Goal: Transaction & Acquisition: Subscribe to service/newsletter

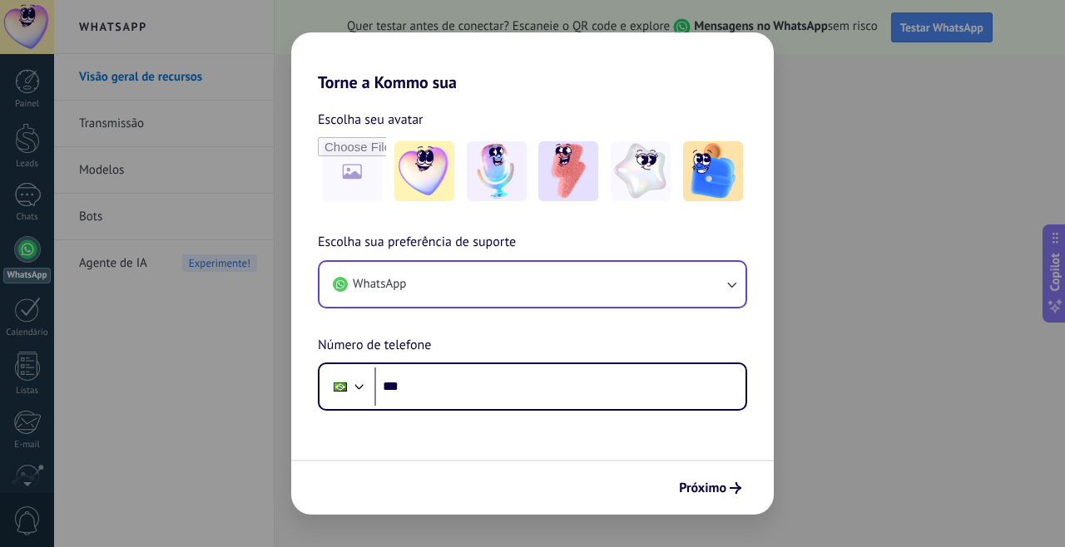
click at [685, 276] on button "WhatsApp" at bounding box center [532, 284] width 426 height 45
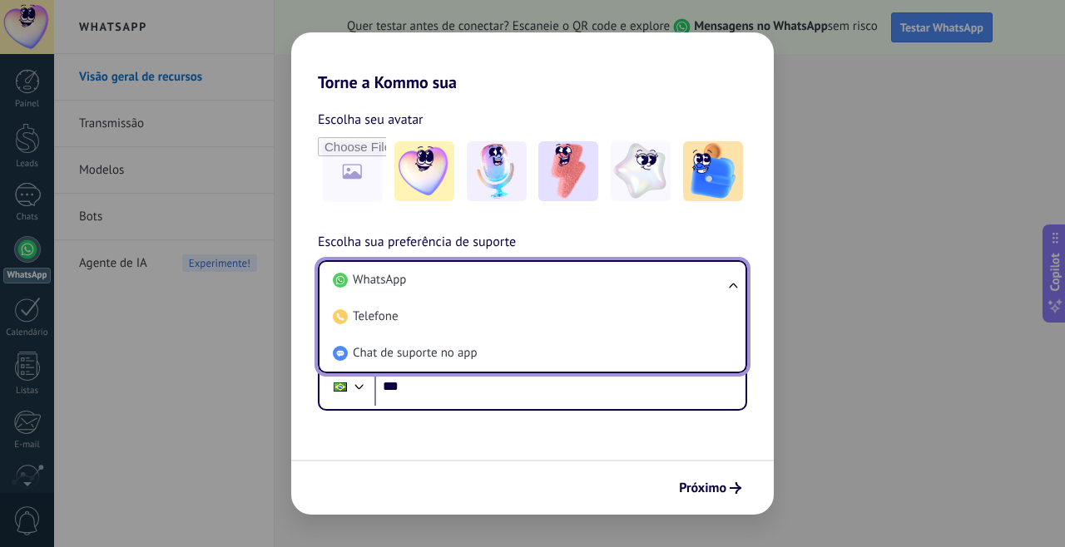
click at [685, 276] on li "WhatsApp" at bounding box center [529, 280] width 406 height 37
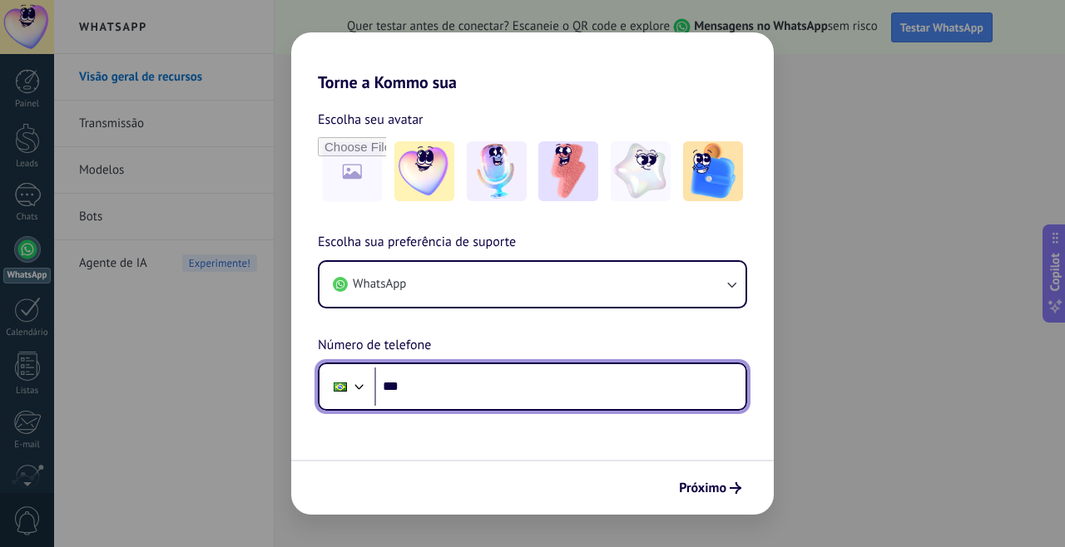
click at [494, 393] on input "***" at bounding box center [559, 387] width 371 height 38
type input "**********"
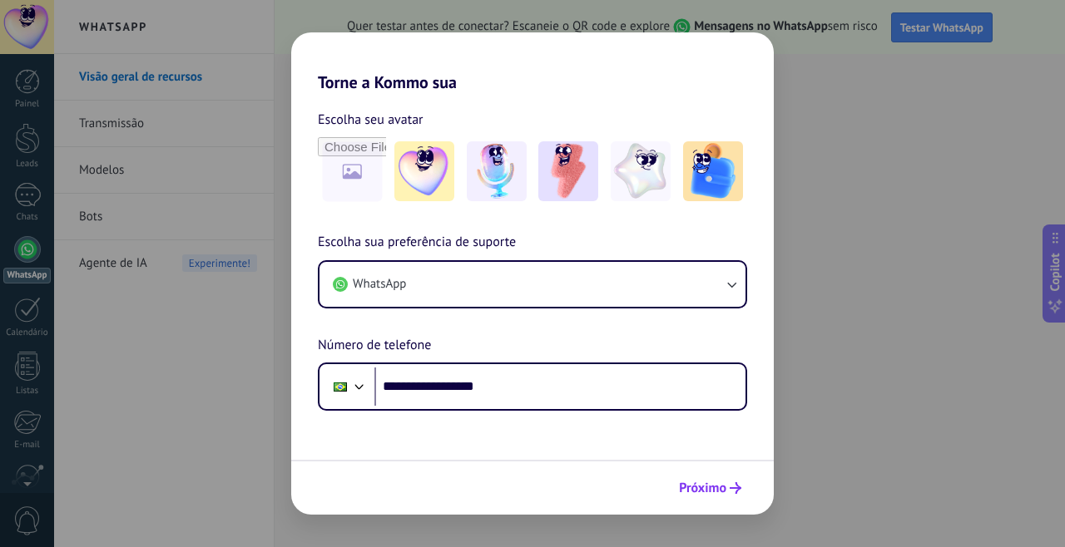
click at [707, 497] on button "Próximo" at bounding box center [709, 488] width 77 height 28
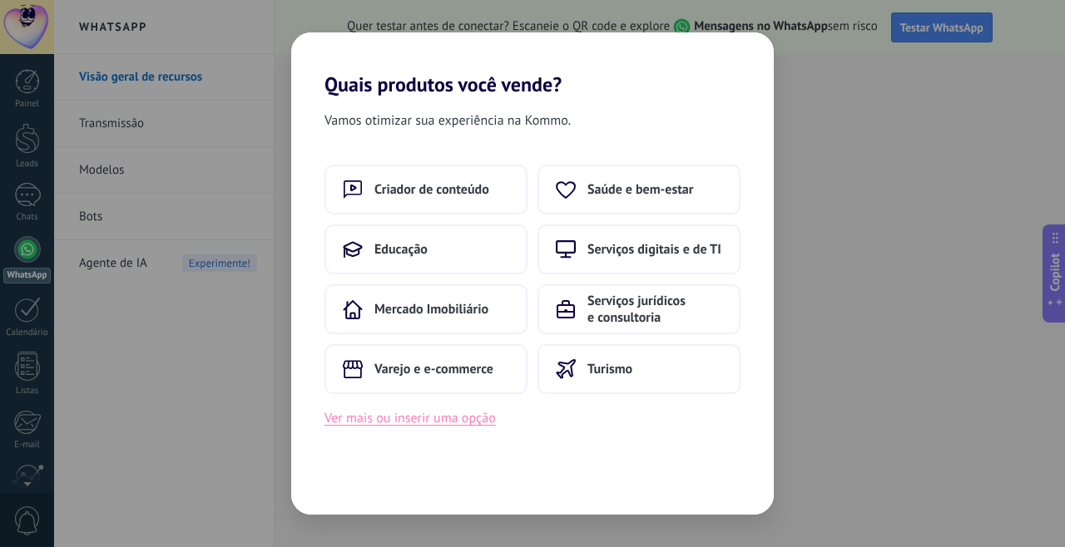
click at [423, 418] on button "Ver mais ou inserir uma opção" at bounding box center [409, 419] width 171 height 22
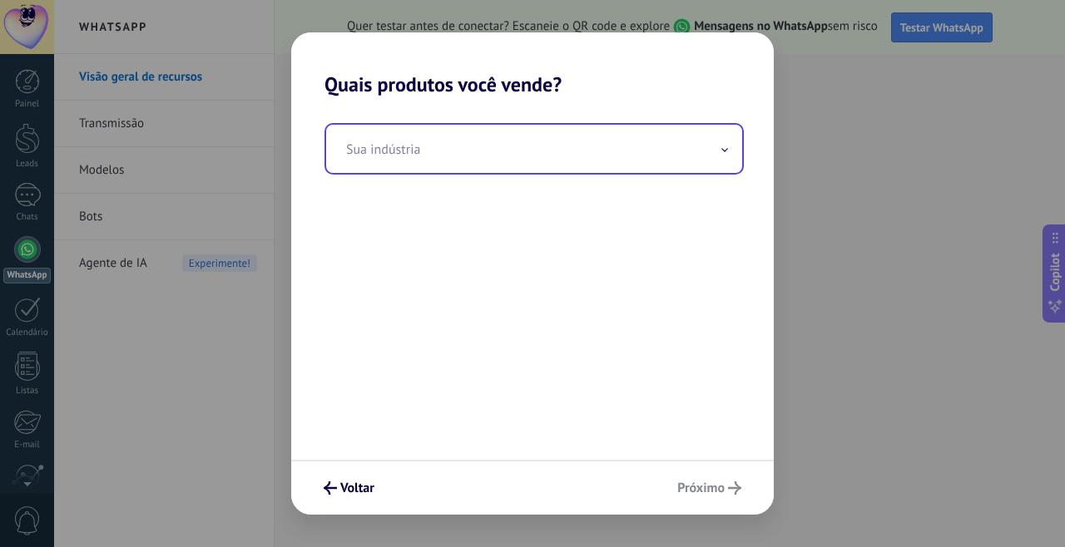
click at [443, 136] on input "text" at bounding box center [534, 149] width 416 height 48
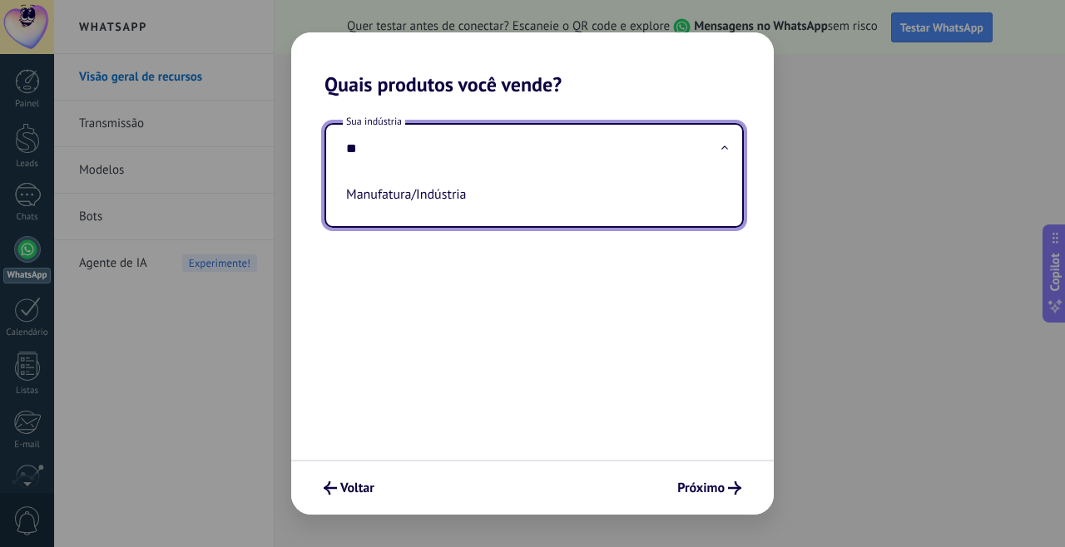
type input "*"
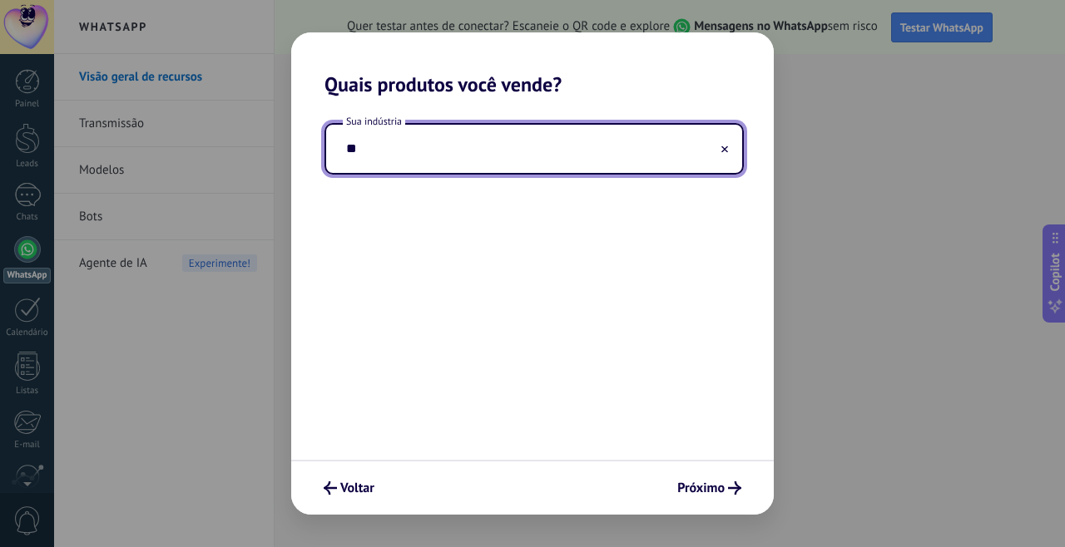
type input "*"
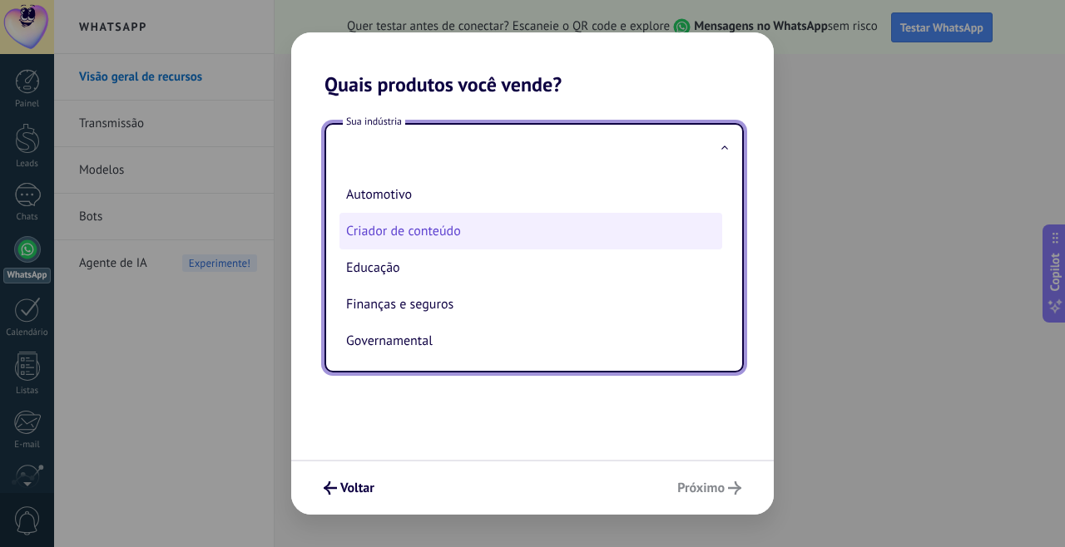
click at [409, 232] on li "Criador de conteúdo" at bounding box center [530, 231] width 383 height 37
type input "**********"
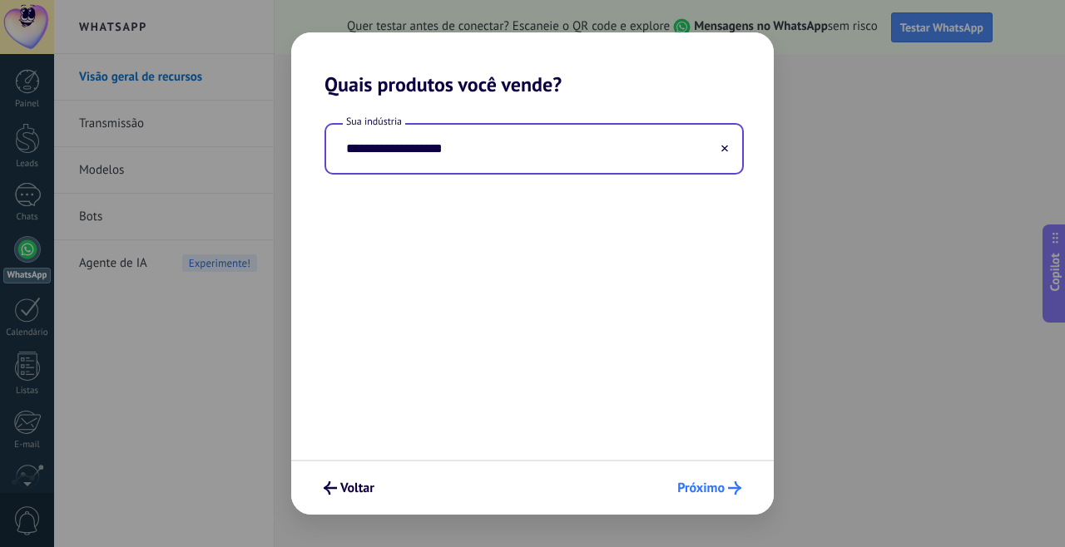
click at [696, 480] on button "Próximo" at bounding box center [709, 488] width 79 height 28
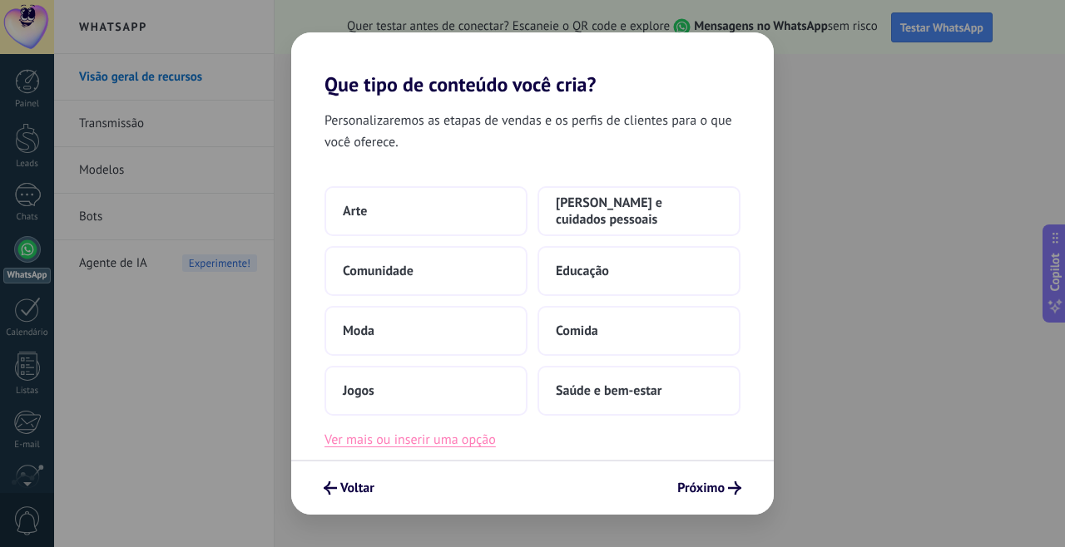
click at [431, 445] on button "Ver mais ou inserir uma opção" at bounding box center [409, 440] width 171 height 22
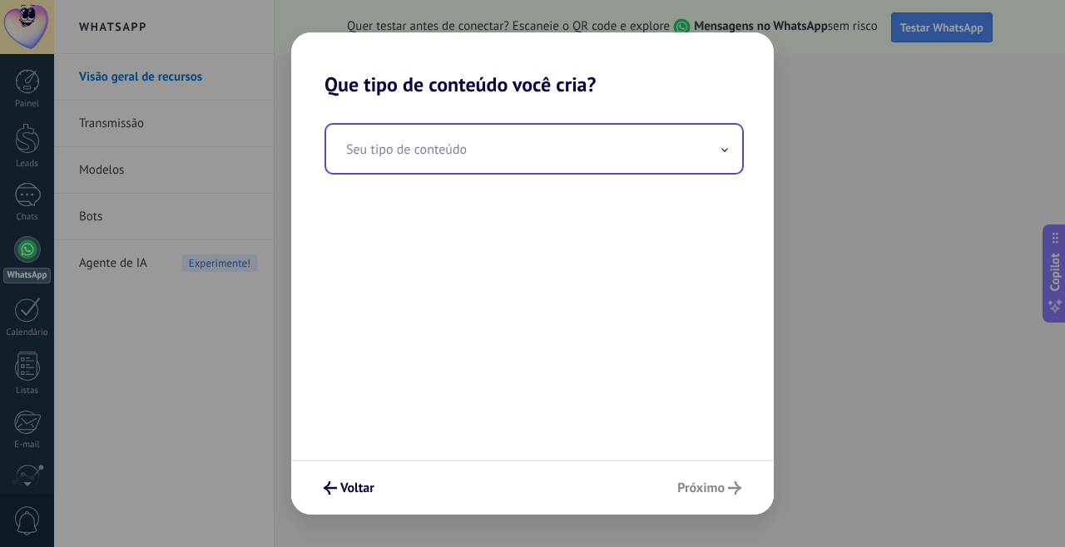
click at [436, 161] on input "text" at bounding box center [534, 149] width 416 height 48
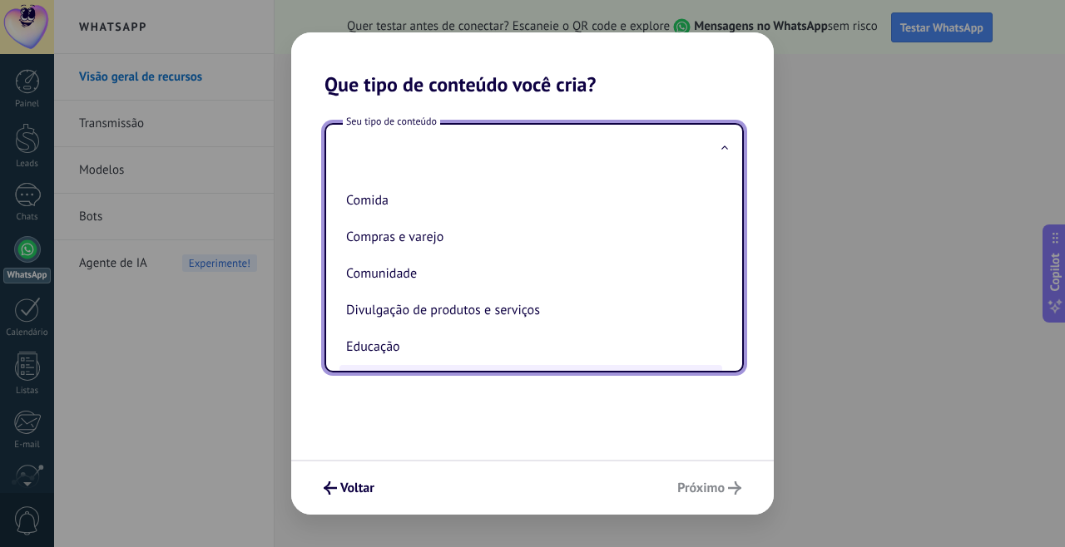
scroll to position [63, 0]
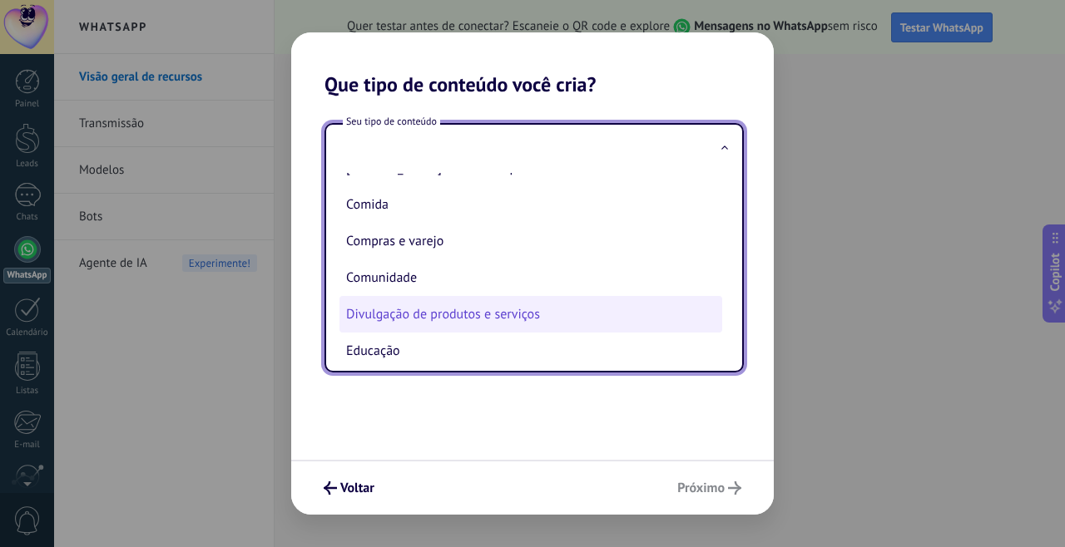
click at [495, 319] on li "Divulgação de produtos e serviços" at bounding box center [530, 314] width 383 height 37
type input "**********"
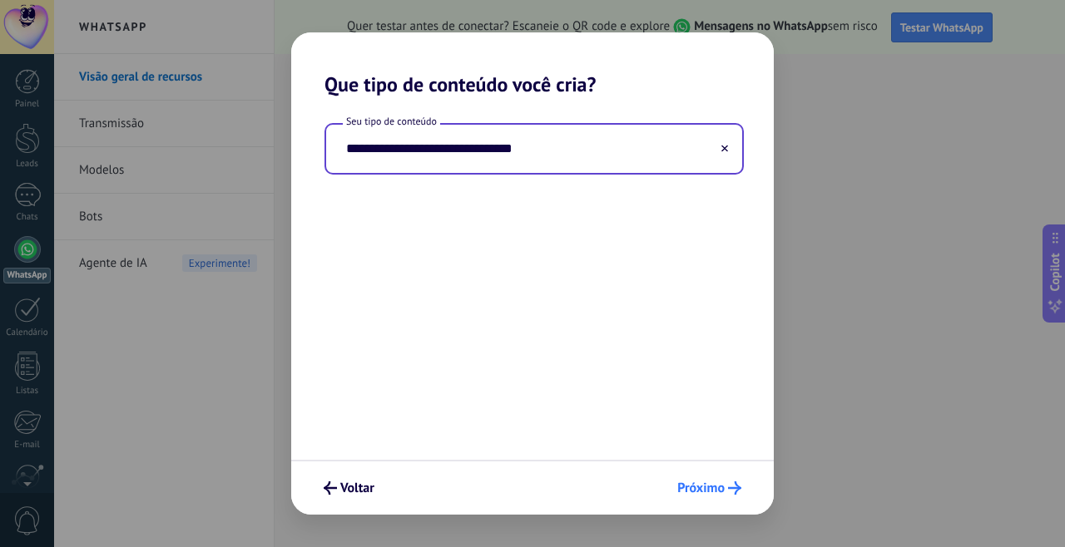
click at [704, 488] on span "Próximo" at bounding box center [700, 488] width 47 height 12
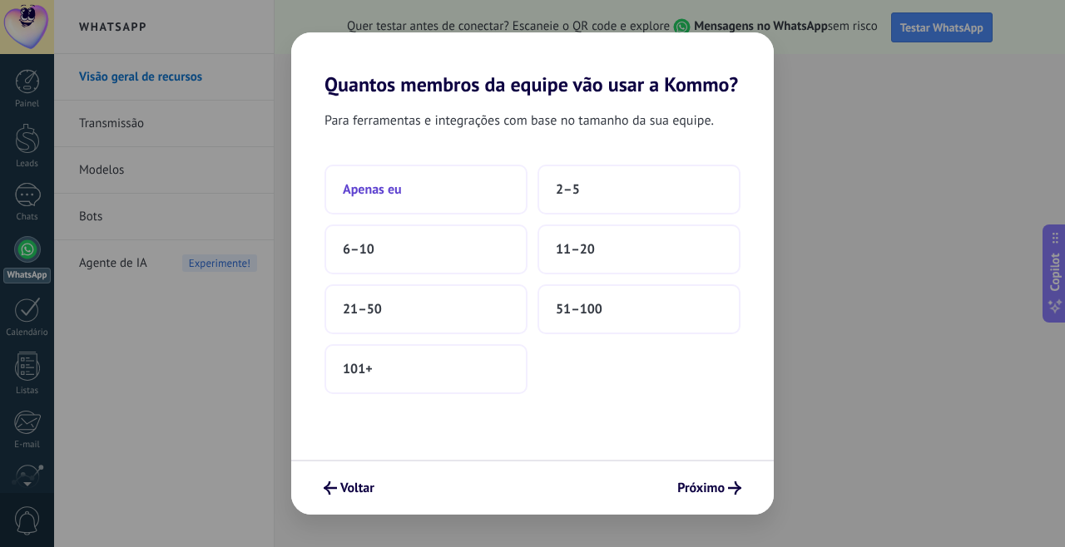
click at [459, 183] on button "Apenas eu" at bounding box center [425, 190] width 203 height 50
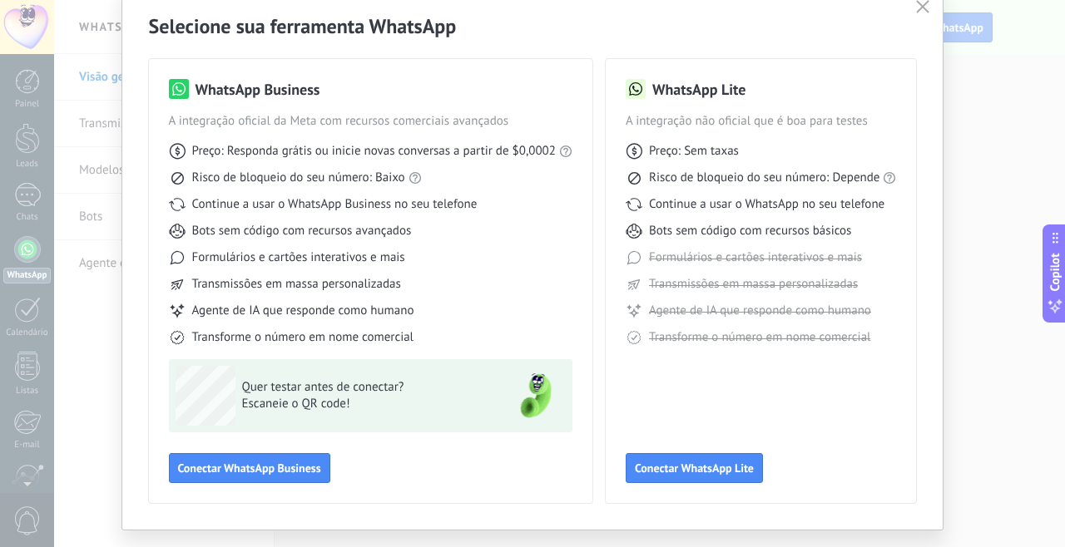
scroll to position [76, 0]
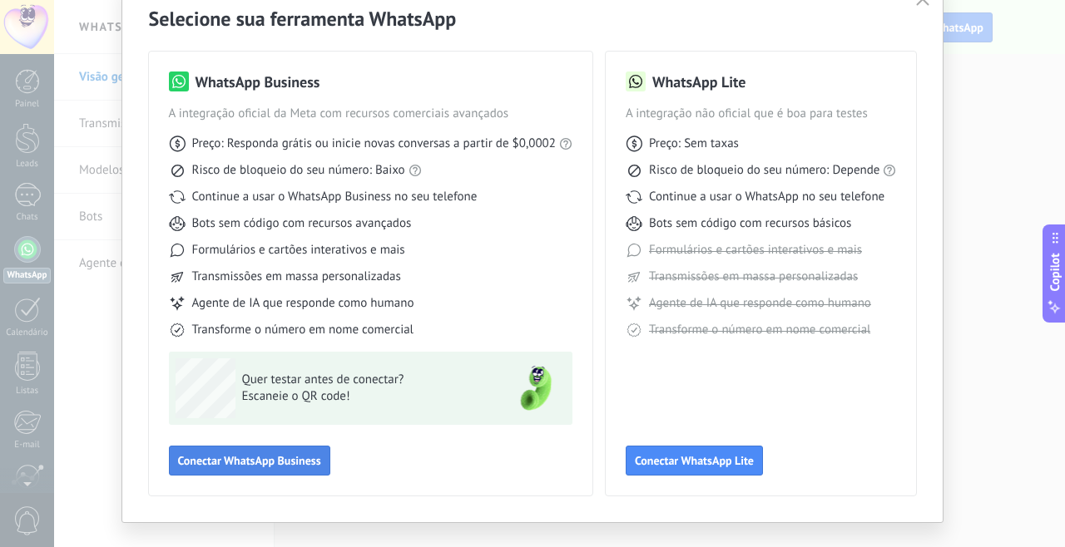
click at [247, 463] on span "Conectar WhatsApp Business" at bounding box center [249, 461] width 143 height 12
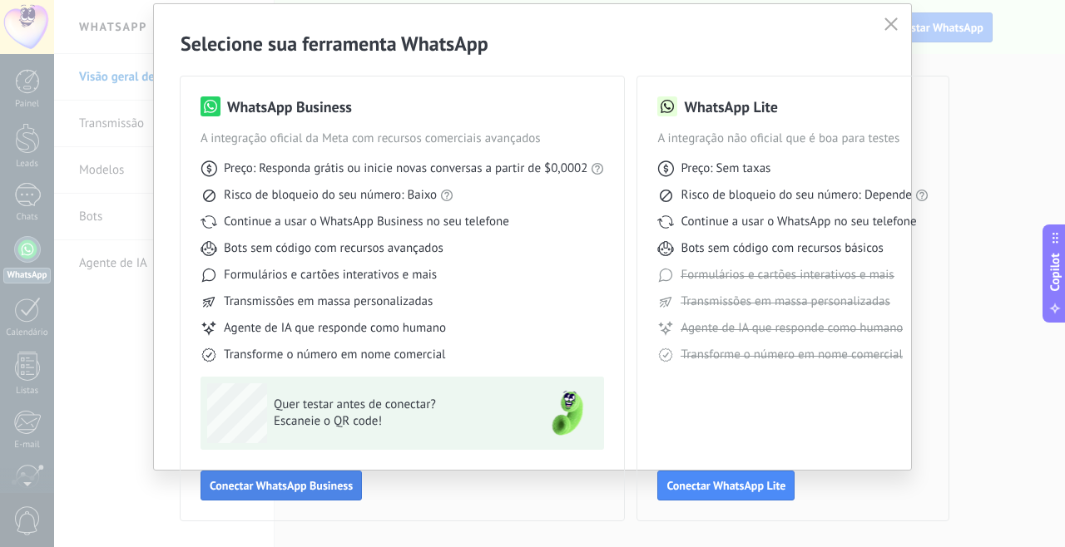
scroll to position [51, 0]
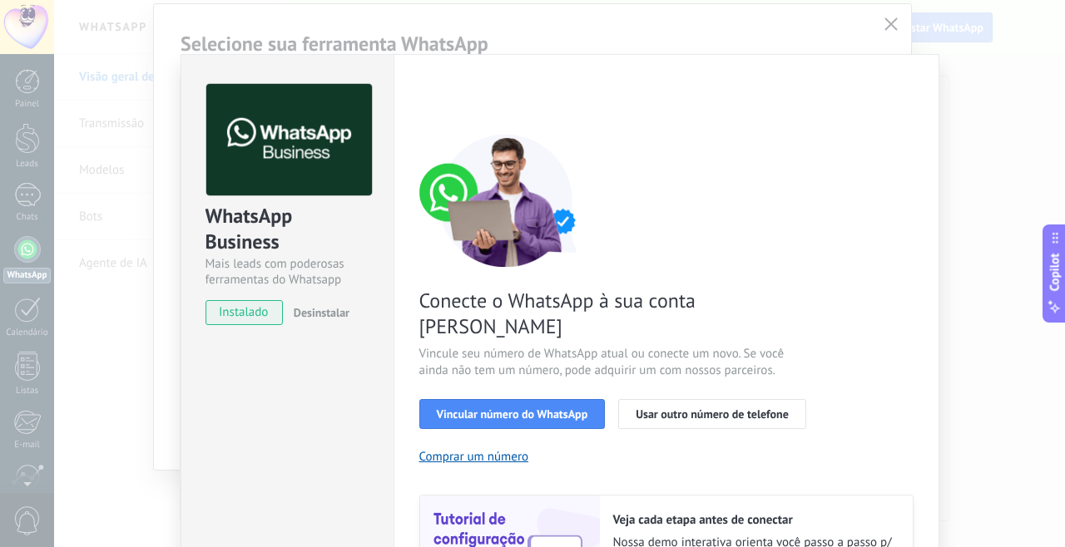
scroll to position [141, 0]
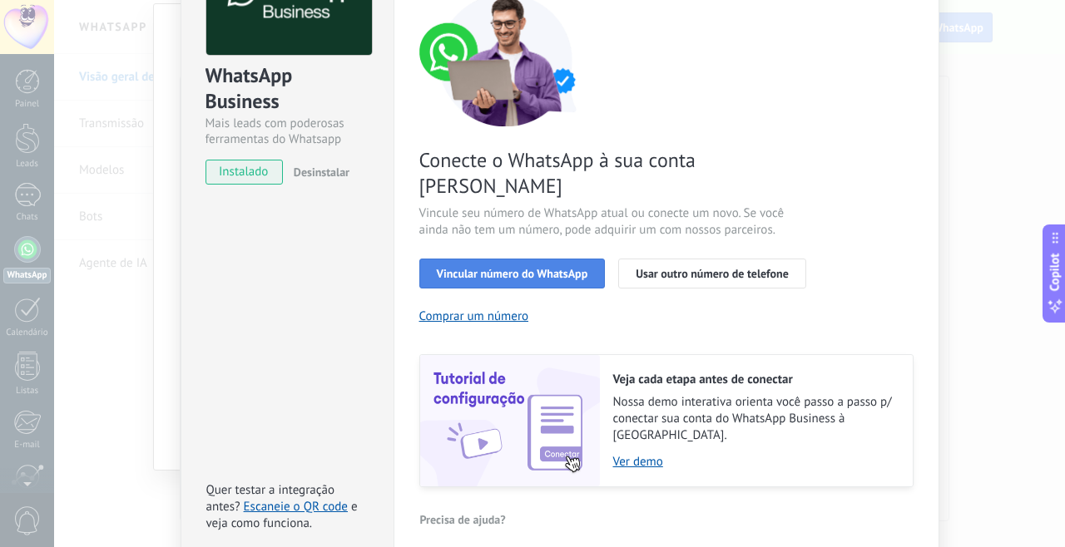
click at [508, 268] on span "Vincular número do WhatsApp" at bounding box center [512, 274] width 151 height 12
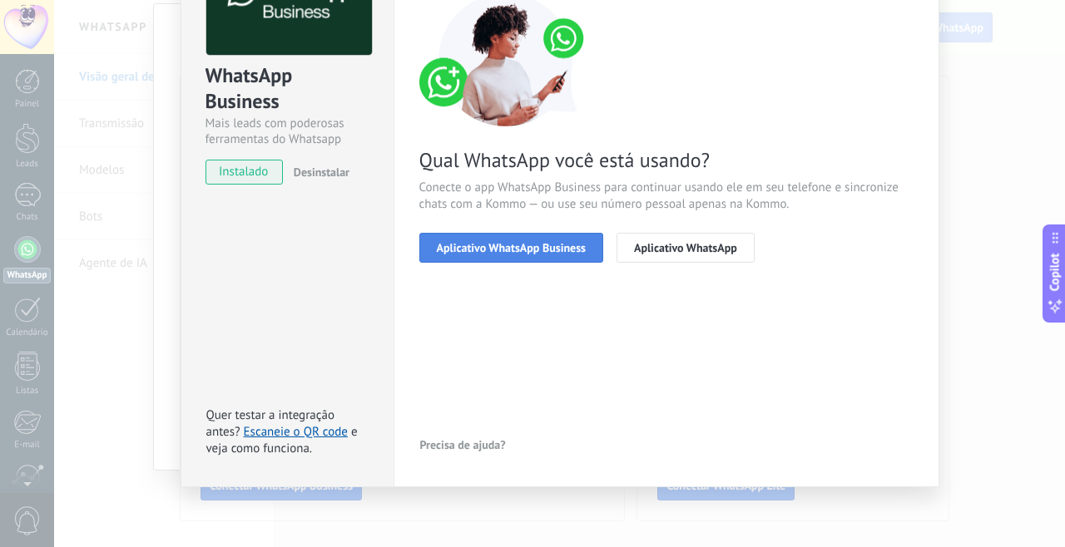
click at [495, 244] on span "Aplicativo WhatsApp Business" at bounding box center [511, 248] width 149 height 12
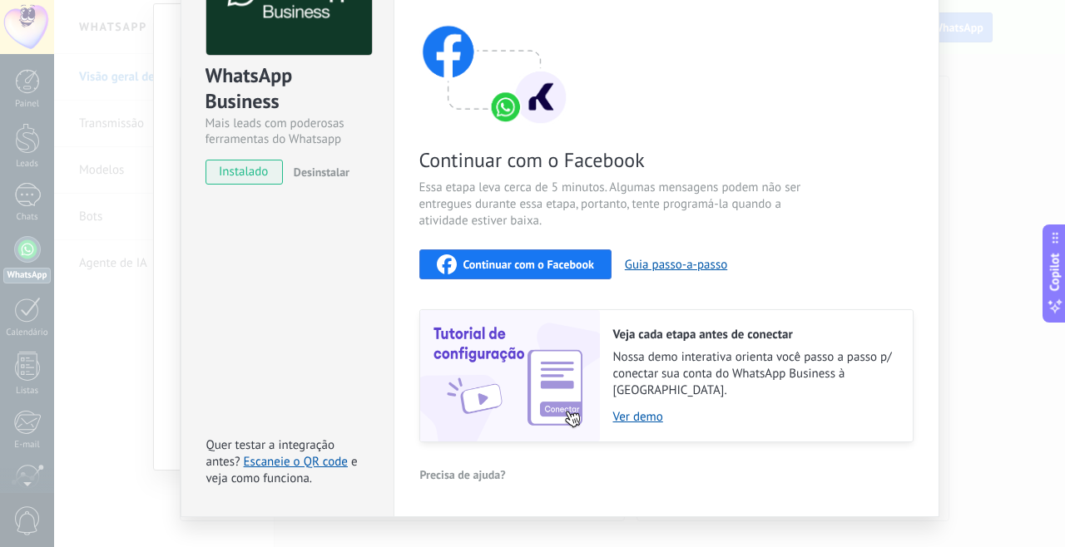
click at [498, 259] on span "Continuar com o Facebook" at bounding box center [528, 265] width 131 height 12
click at [522, 268] on span "Continuar com o Facebook" at bounding box center [528, 265] width 131 height 12
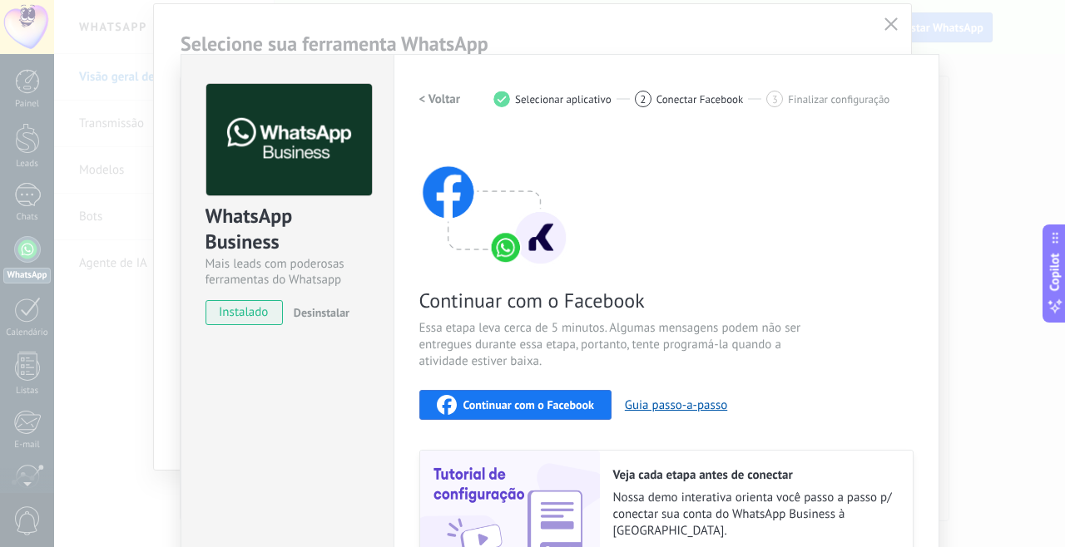
scroll to position [0, 0]
click at [531, 130] on div "< Voltar 1 Selecionar aplicativo 2 Conectar Facebook 3 Finalizar configuração C…" at bounding box center [666, 333] width 494 height 499
click at [424, 99] on h2 "< Voltar" at bounding box center [440, 100] width 42 height 16
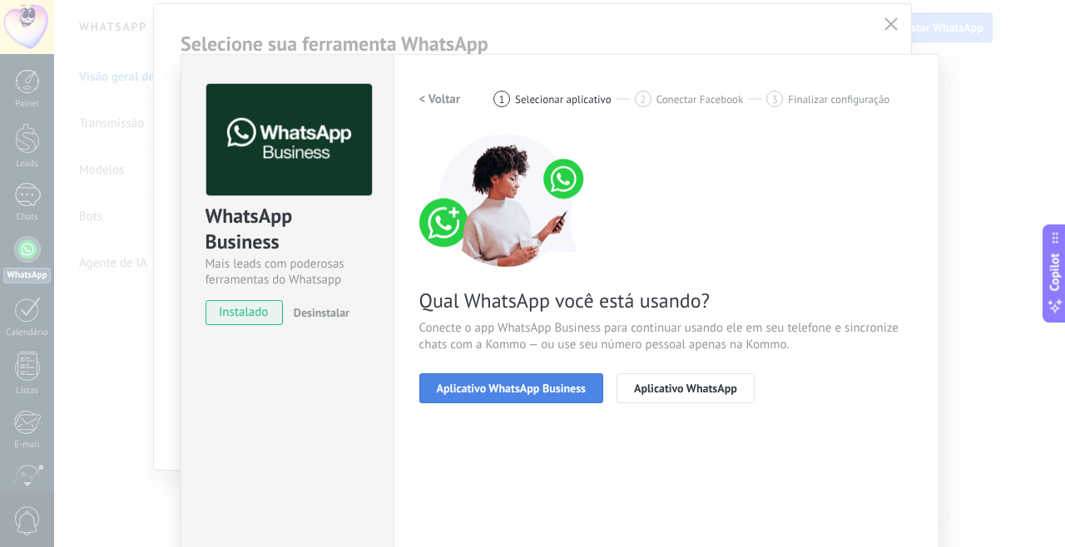
click at [515, 384] on span "Aplicativo WhatsApp Business" at bounding box center [511, 389] width 149 height 12
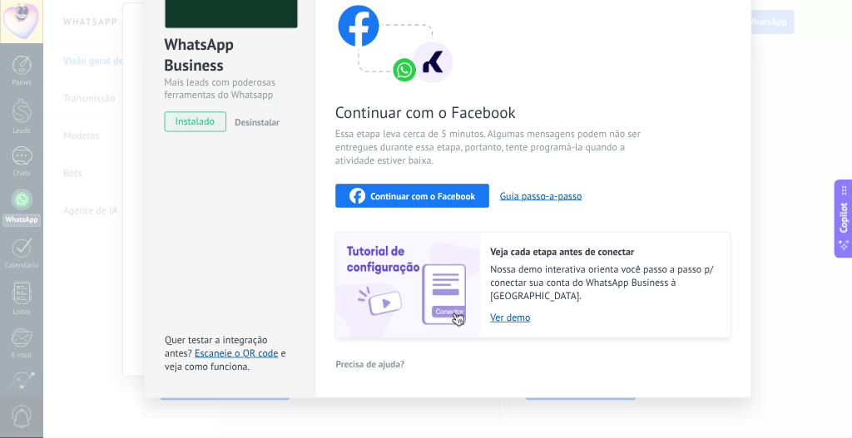
scroll to position [160, 0]
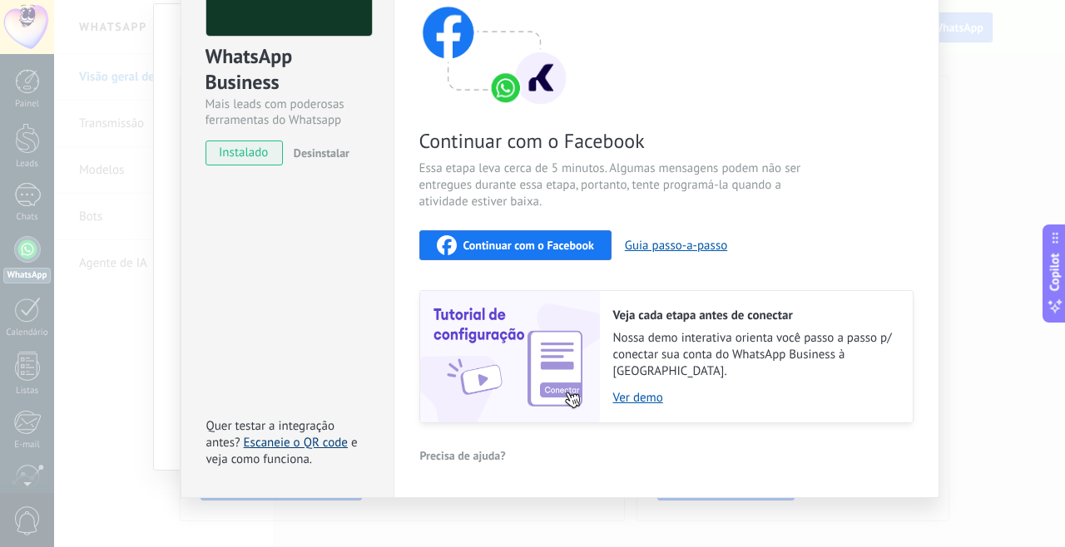
click at [265, 435] on link "Escaneie o QR code" at bounding box center [296, 443] width 104 height 16
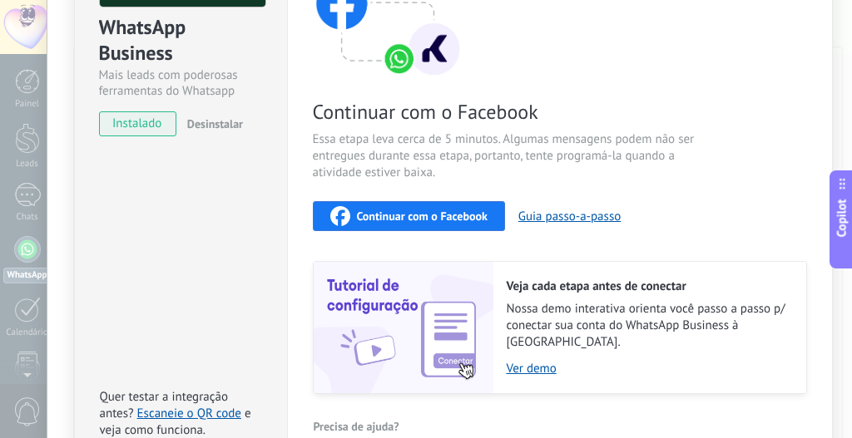
click at [477, 262] on img at bounding box center [404, 327] width 180 height 131
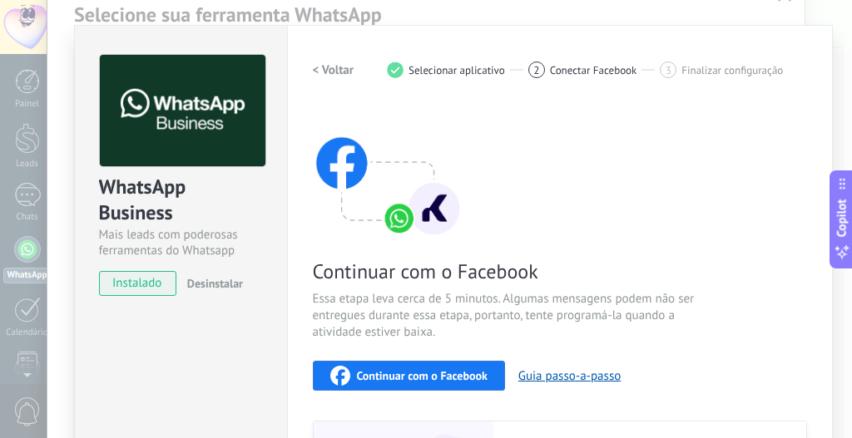
click at [325, 67] on h2 "< Voltar" at bounding box center [334, 70] width 42 height 16
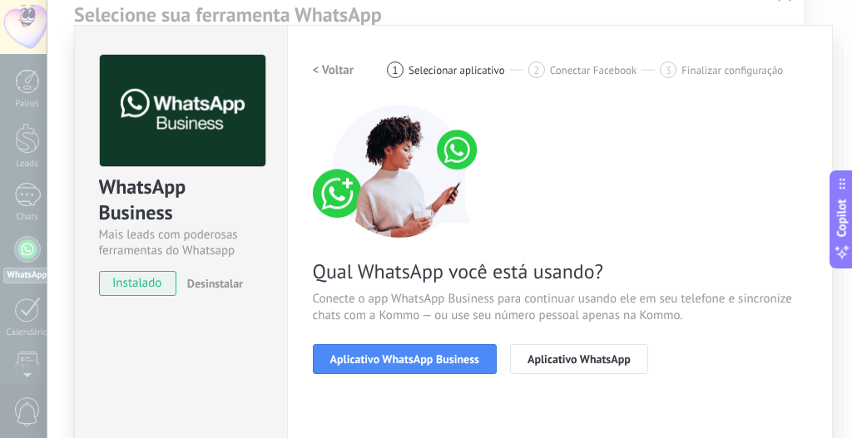
click at [325, 67] on h2 "< Voltar" at bounding box center [334, 70] width 42 height 16
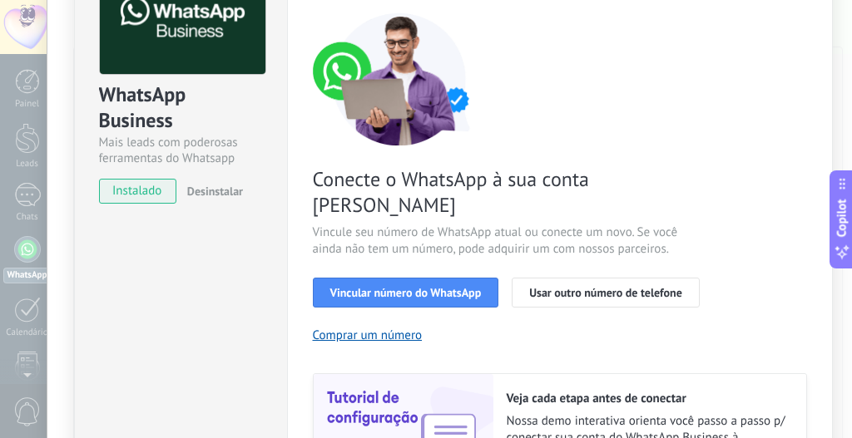
scroll to position [260, 0]
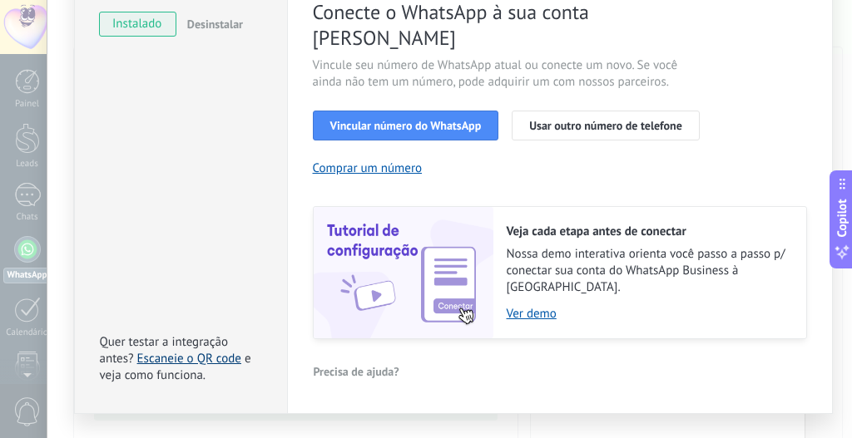
click at [203, 351] on link "Escaneie o QR code" at bounding box center [189, 359] width 104 height 16
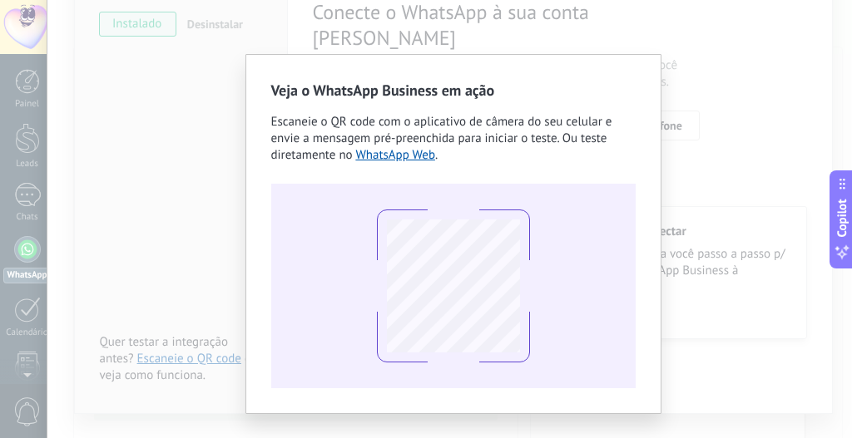
click at [204, 323] on div "Veja o WhatsApp Business em ação Escaneie o QR code com o aplicativo de câmera …" at bounding box center [453, 219] width 798 height 438
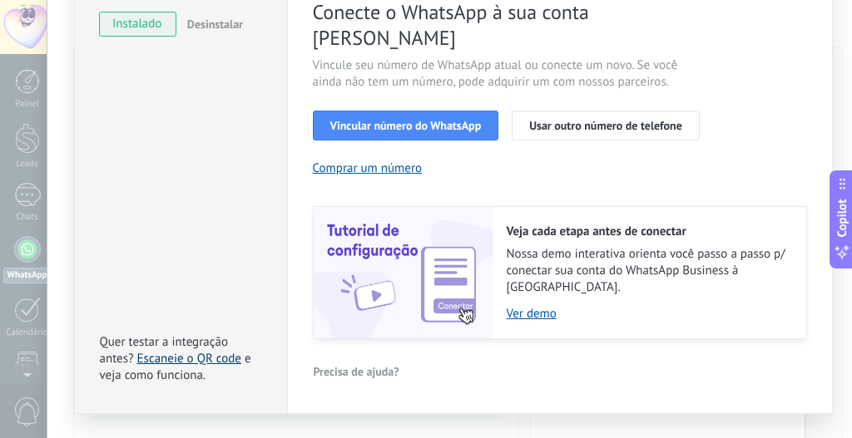
click at [182, 351] on link "Escaneie o QR code" at bounding box center [189, 359] width 104 height 16
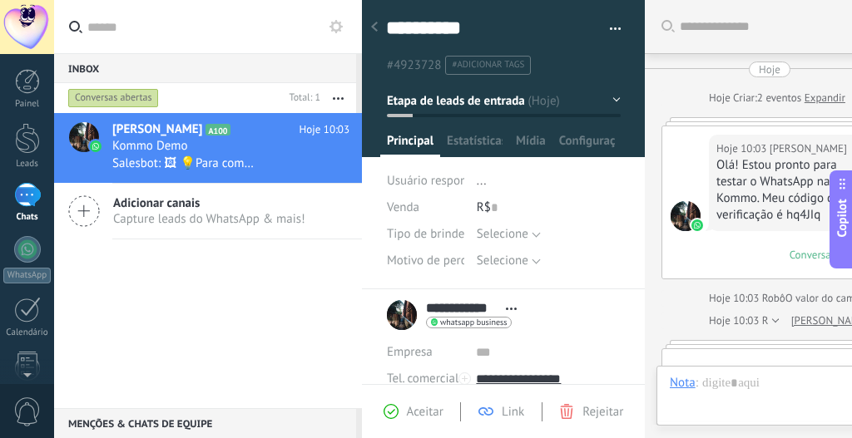
scroll to position [942, 0]
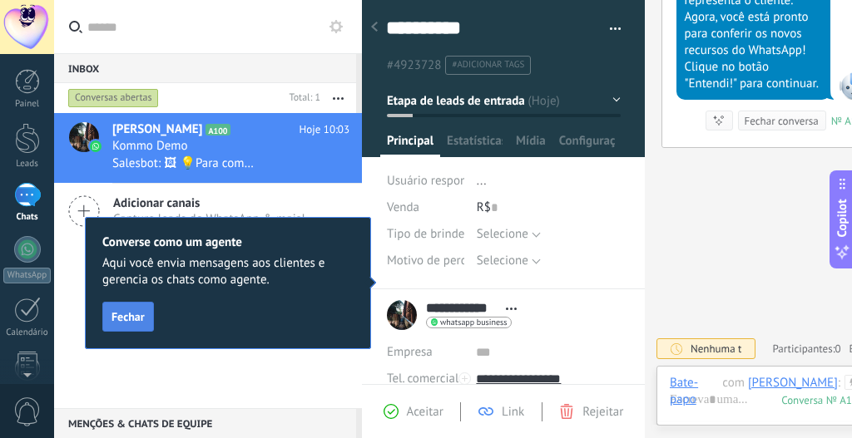
click at [136, 316] on span "Fechar" at bounding box center [127, 317] width 33 height 12
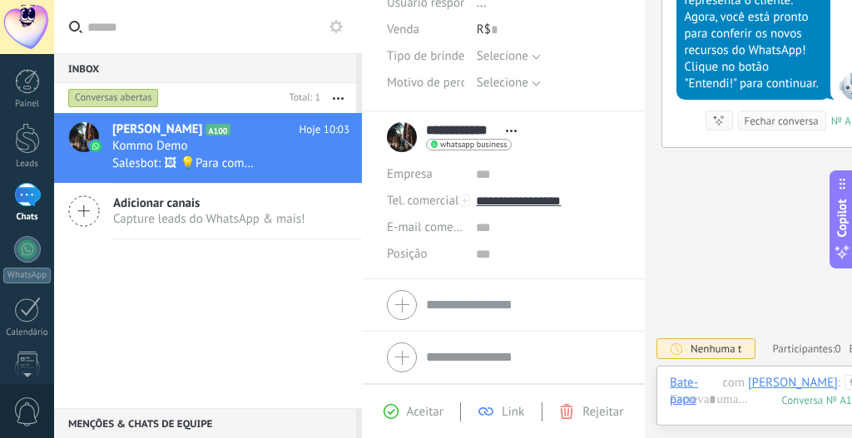
scroll to position [0, 0]
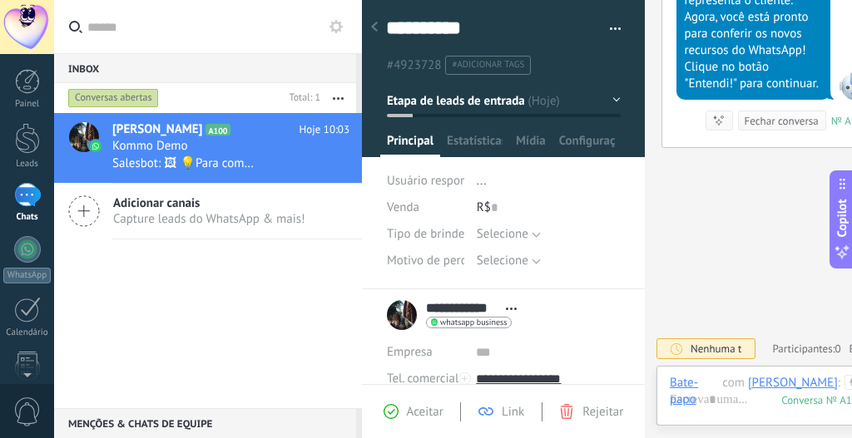
click at [491, 100] on span "Etapa de leads de entrada" at bounding box center [456, 100] width 138 height 16
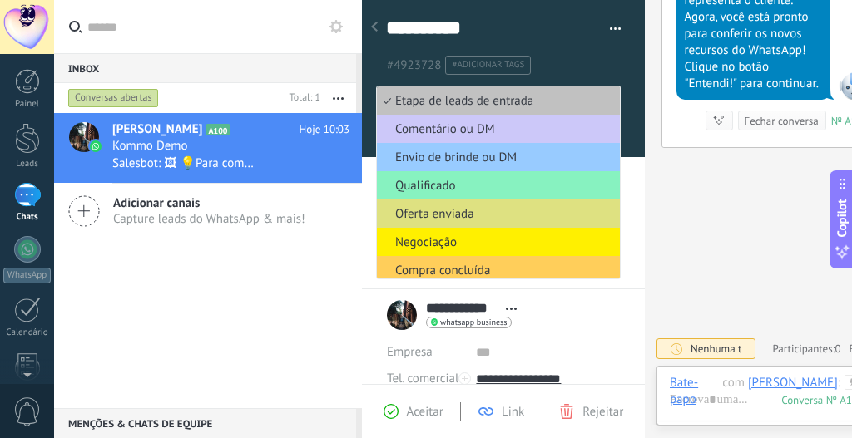
scroll to position [725, 0]
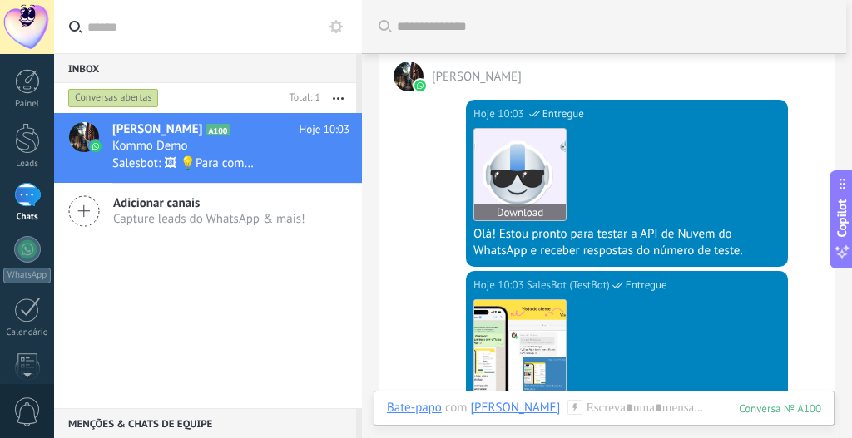
scroll to position [157, 0]
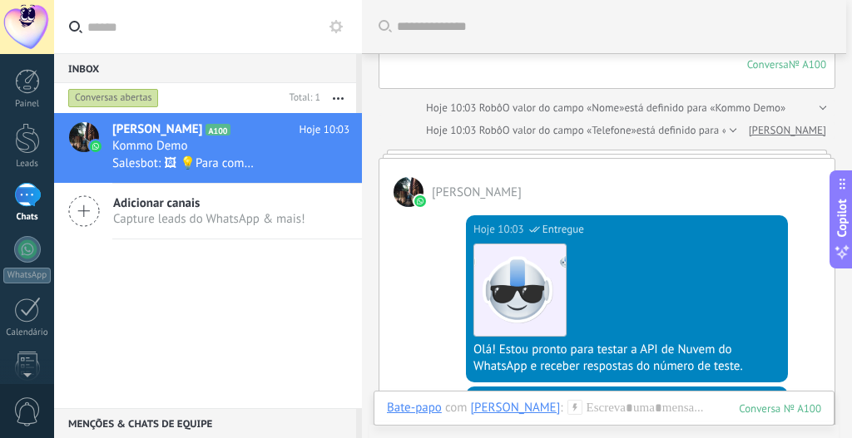
click at [409, 181] on div at bounding box center [408, 192] width 30 height 30
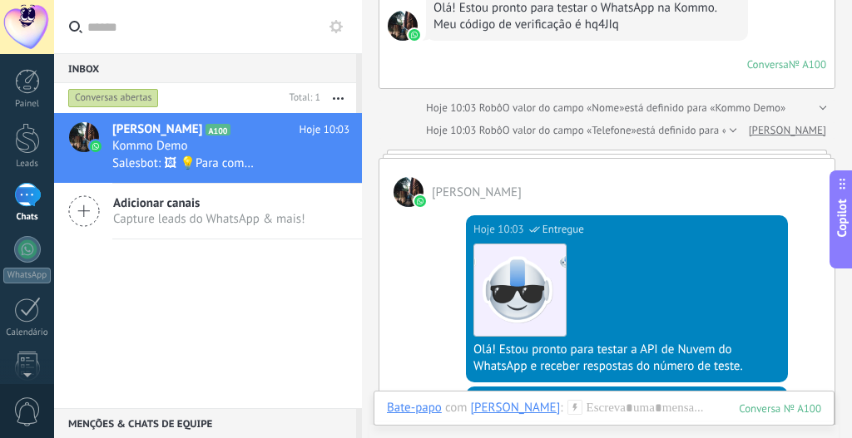
scroll to position [0, 0]
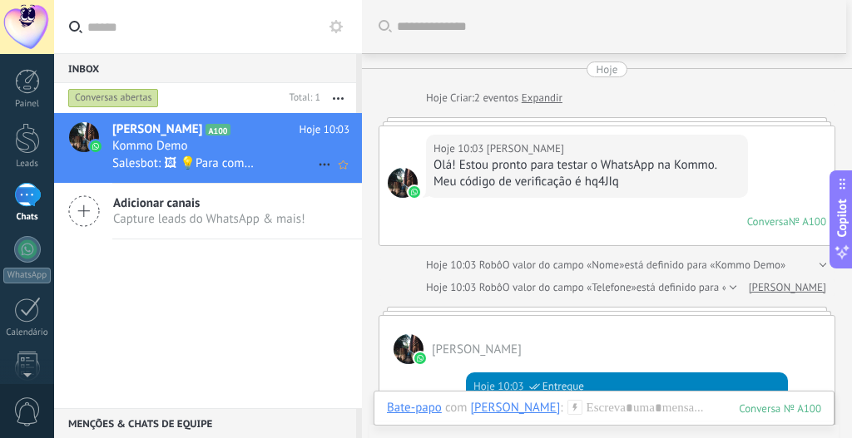
click at [88, 133] on div at bounding box center [84, 137] width 30 height 30
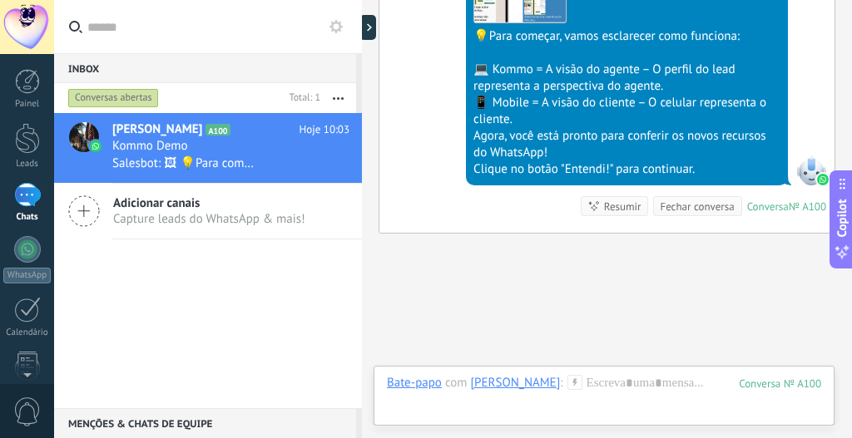
scroll to position [725, 0]
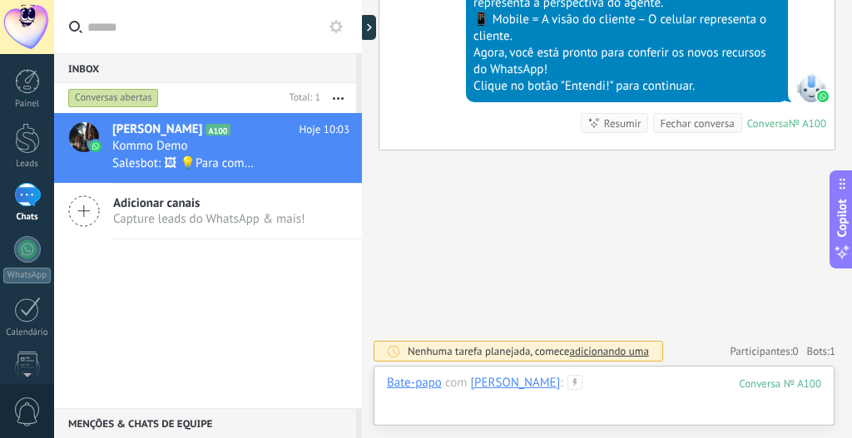
click at [612, 378] on div at bounding box center [604, 400] width 434 height 50
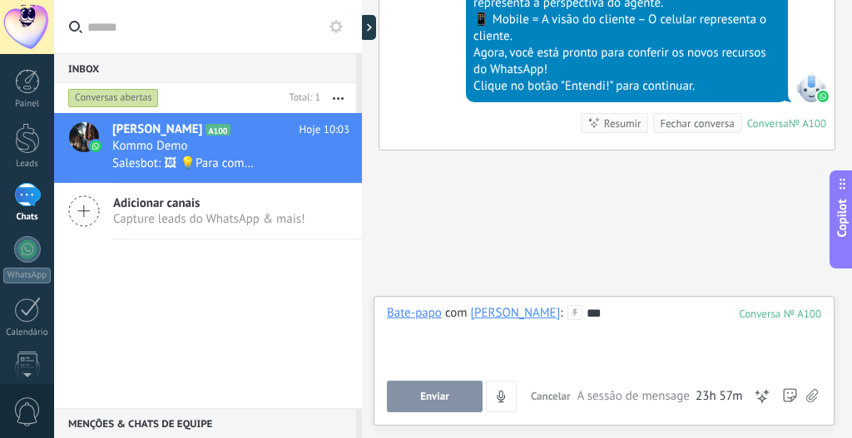
click at [454, 396] on button "Enviar" at bounding box center [435, 397] width 96 height 32
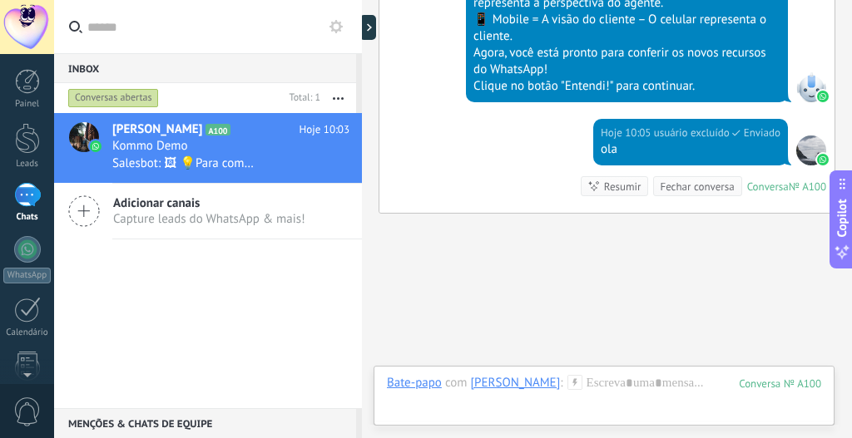
scroll to position [789, 0]
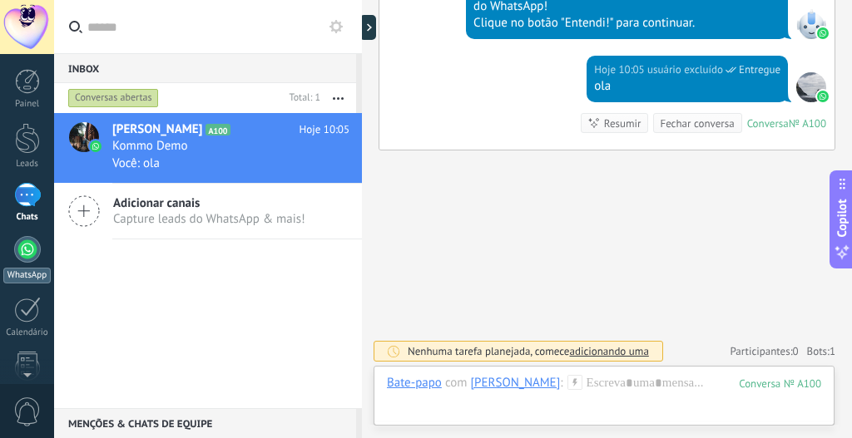
click at [30, 250] on div at bounding box center [27, 249] width 27 height 27
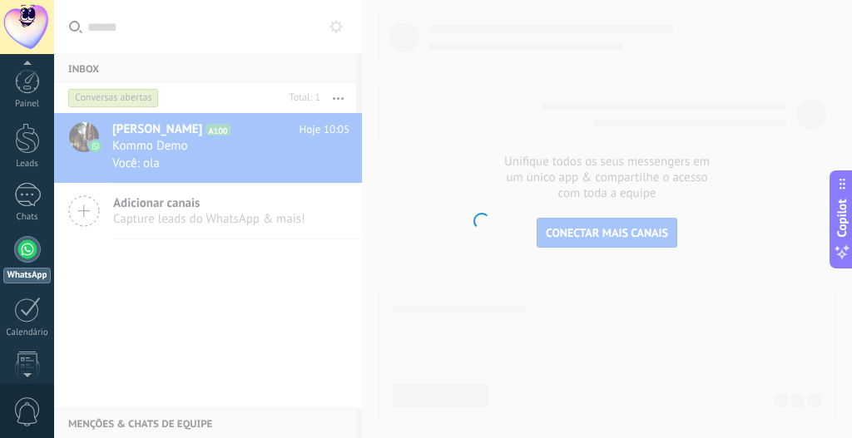
scroll to position [47, 0]
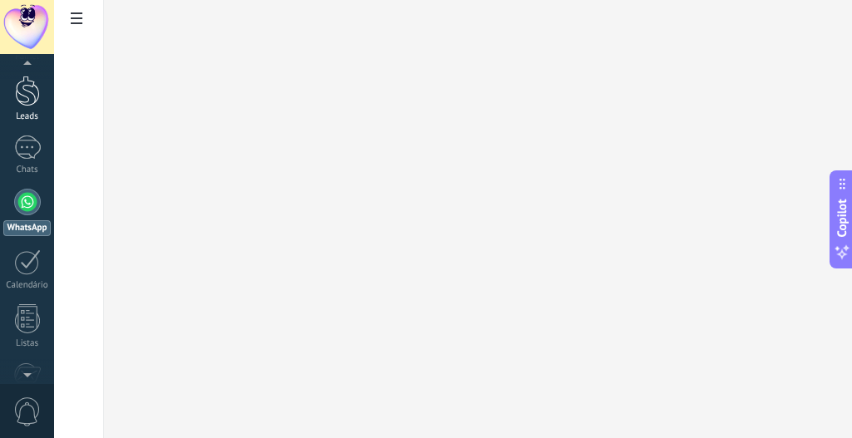
click at [23, 96] on div at bounding box center [27, 91] width 25 height 31
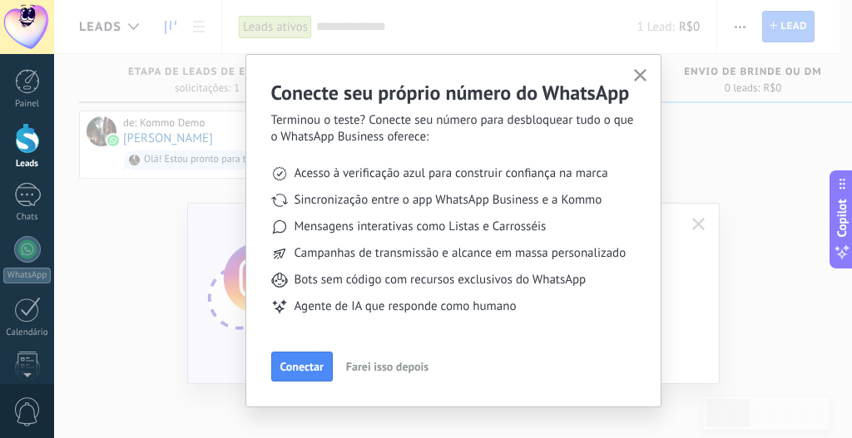
click at [362, 366] on span "Farei isso depois" at bounding box center [387, 367] width 82 height 12
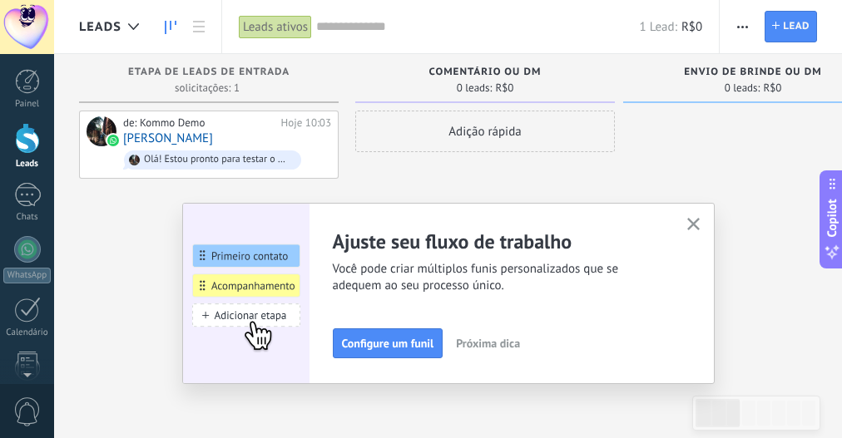
click at [492, 341] on span "Próxima dica" at bounding box center [488, 344] width 64 height 12
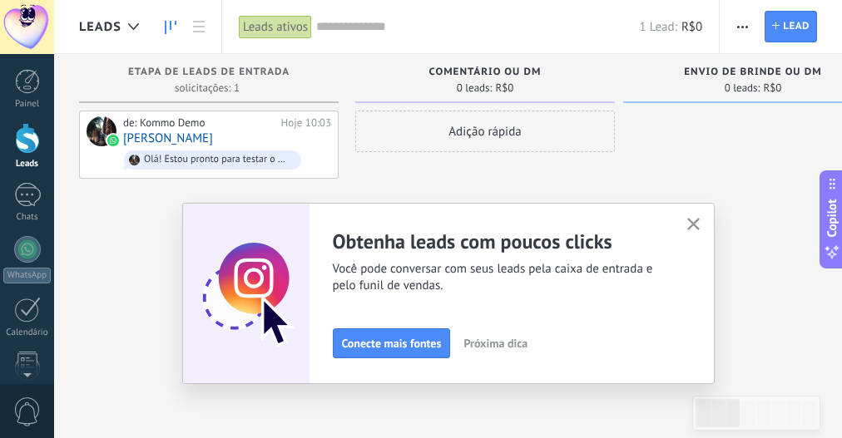
click at [492, 342] on span "Próxima dica" at bounding box center [495, 344] width 64 height 12
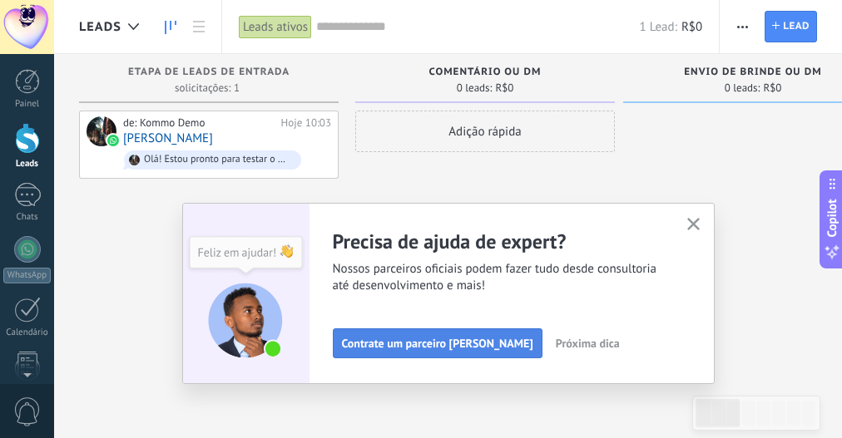
click at [441, 344] on span "Contrate um parceiro [PERSON_NAME]" at bounding box center [437, 344] width 191 height 12
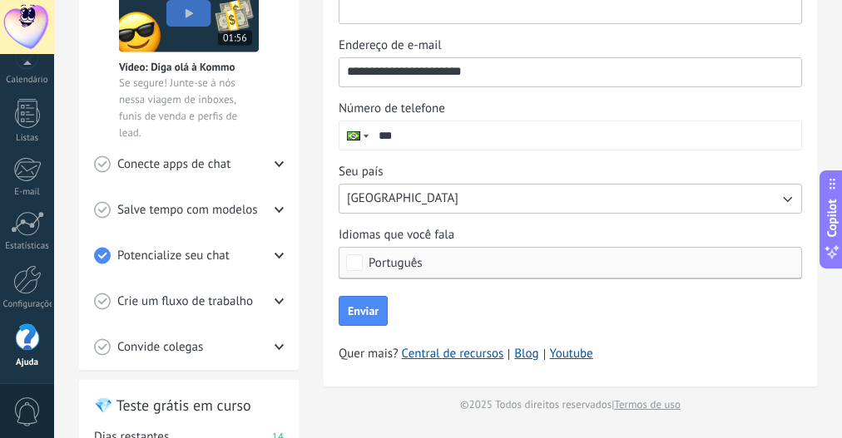
scroll to position [676, 0]
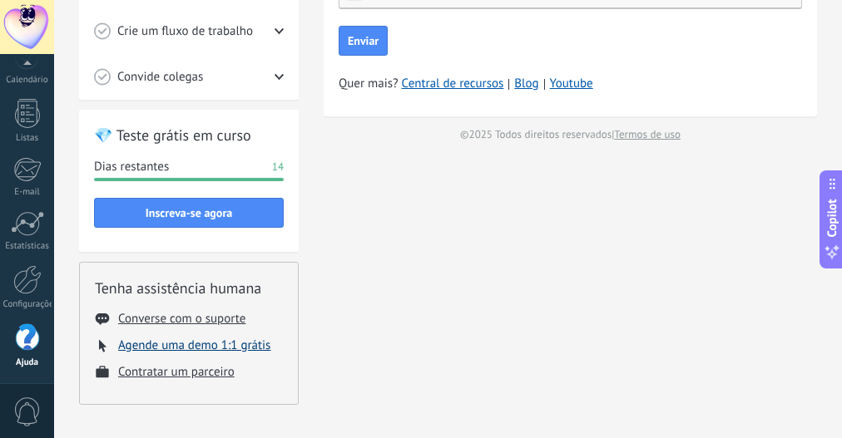
click at [209, 340] on button "Agende uma demo 1:1 grátis" at bounding box center [194, 346] width 152 height 16
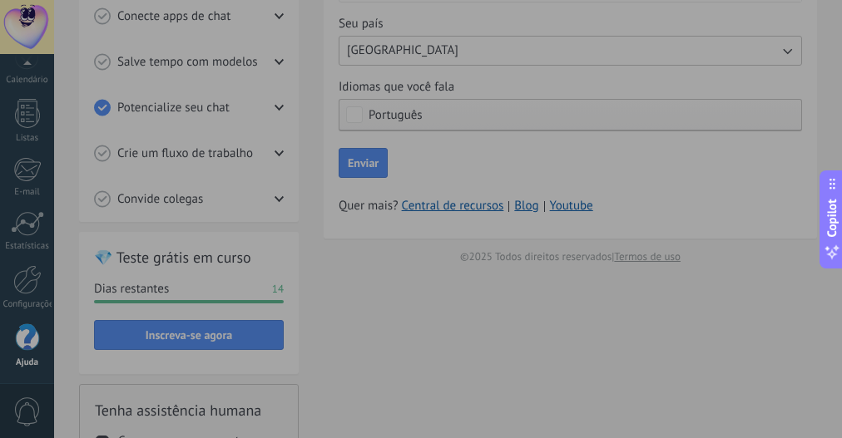
scroll to position [656, 0]
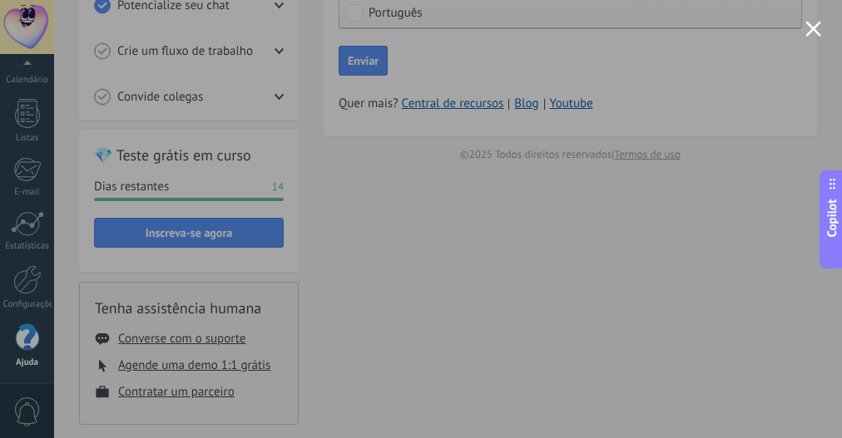
click at [822, 22] on div at bounding box center [421, 219] width 842 height 438
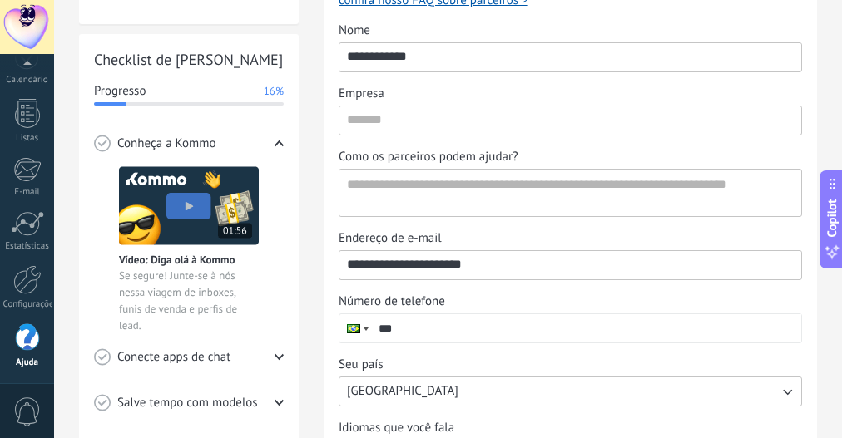
scroll to position [0, 0]
